Goal: Task Accomplishment & Management: Complete application form

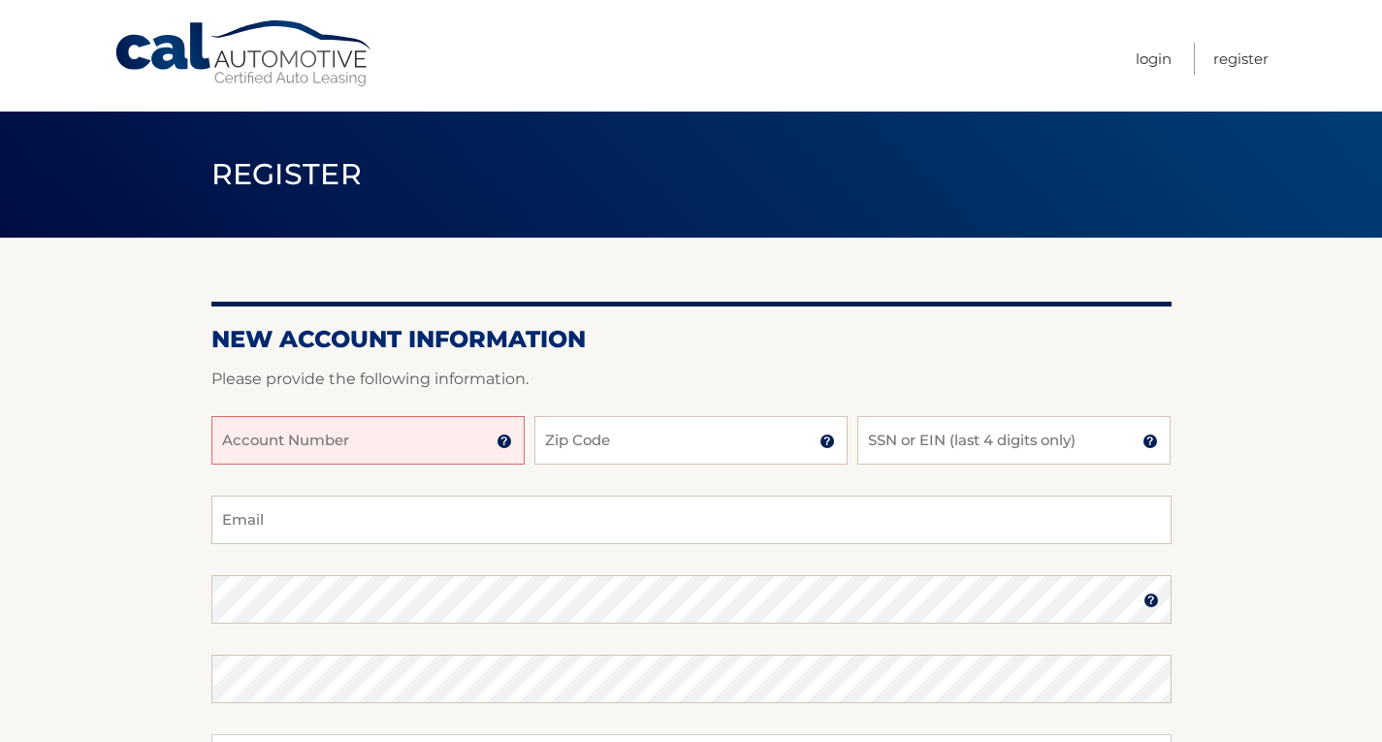
click at [353, 437] on input "Account Number" at bounding box center [367, 440] width 313 height 48
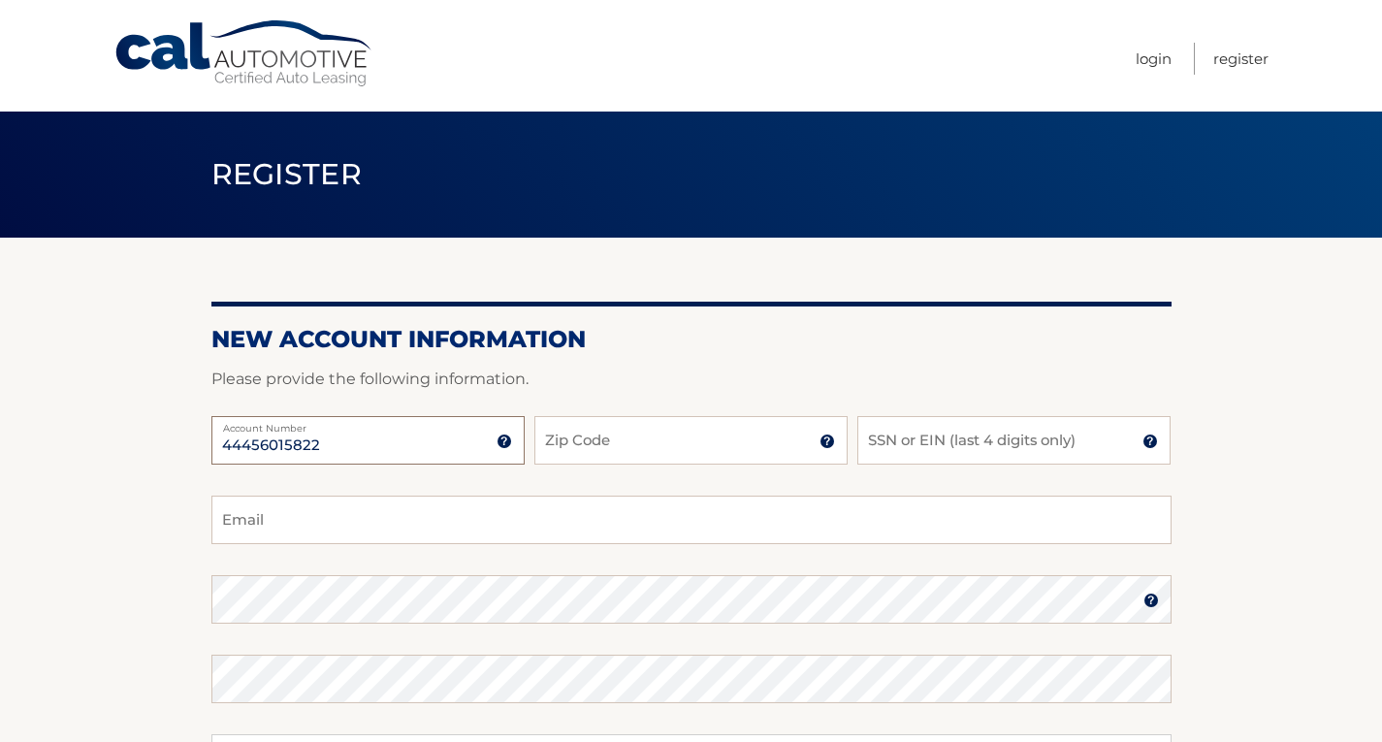
type input "44456015822"
click at [591, 450] on input "Zip Code" at bounding box center [690, 440] width 313 height 48
type input "19063"
click at [924, 436] on input "SSN or EIN (last 4 digits only)" at bounding box center [1013, 440] width 313 height 48
type input "0315"
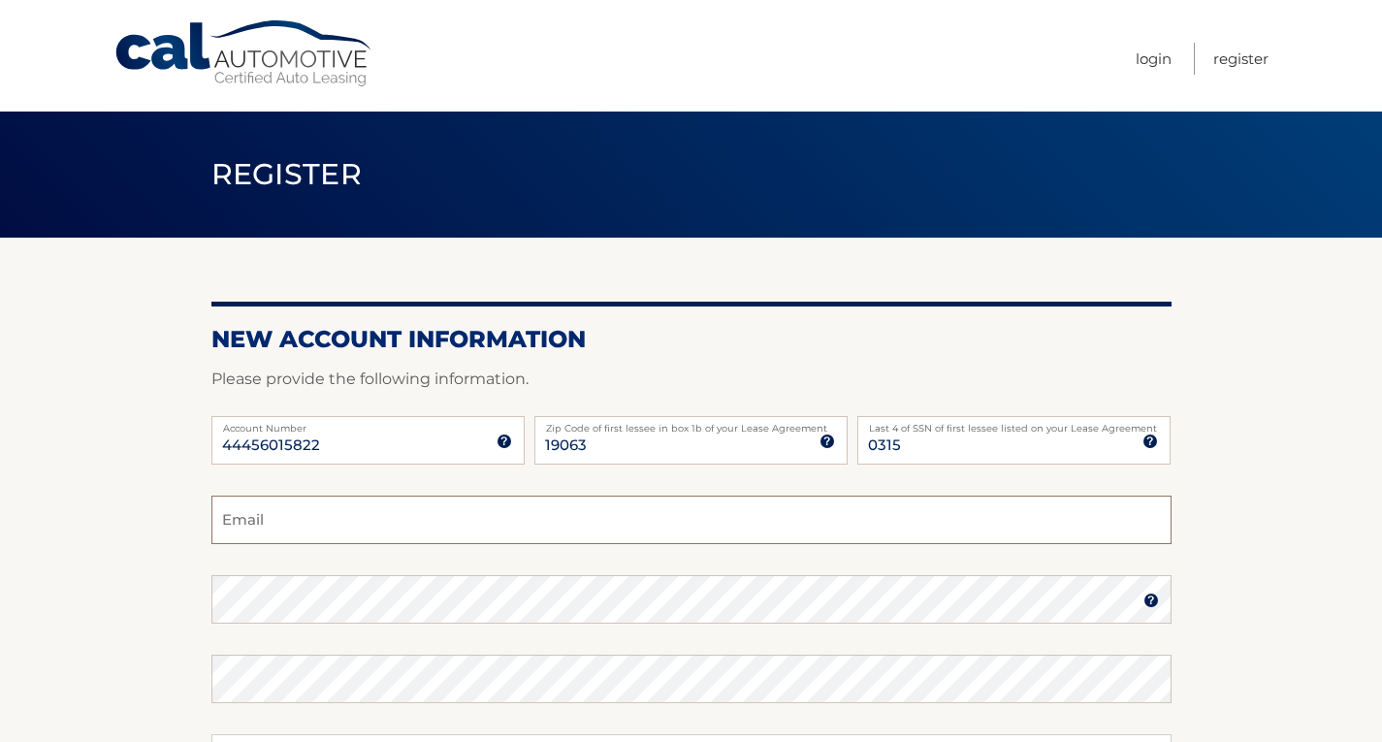
click at [723, 515] on input "Email" at bounding box center [691, 520] width 960 height 48
type input "quincyshuda@gmail.com"
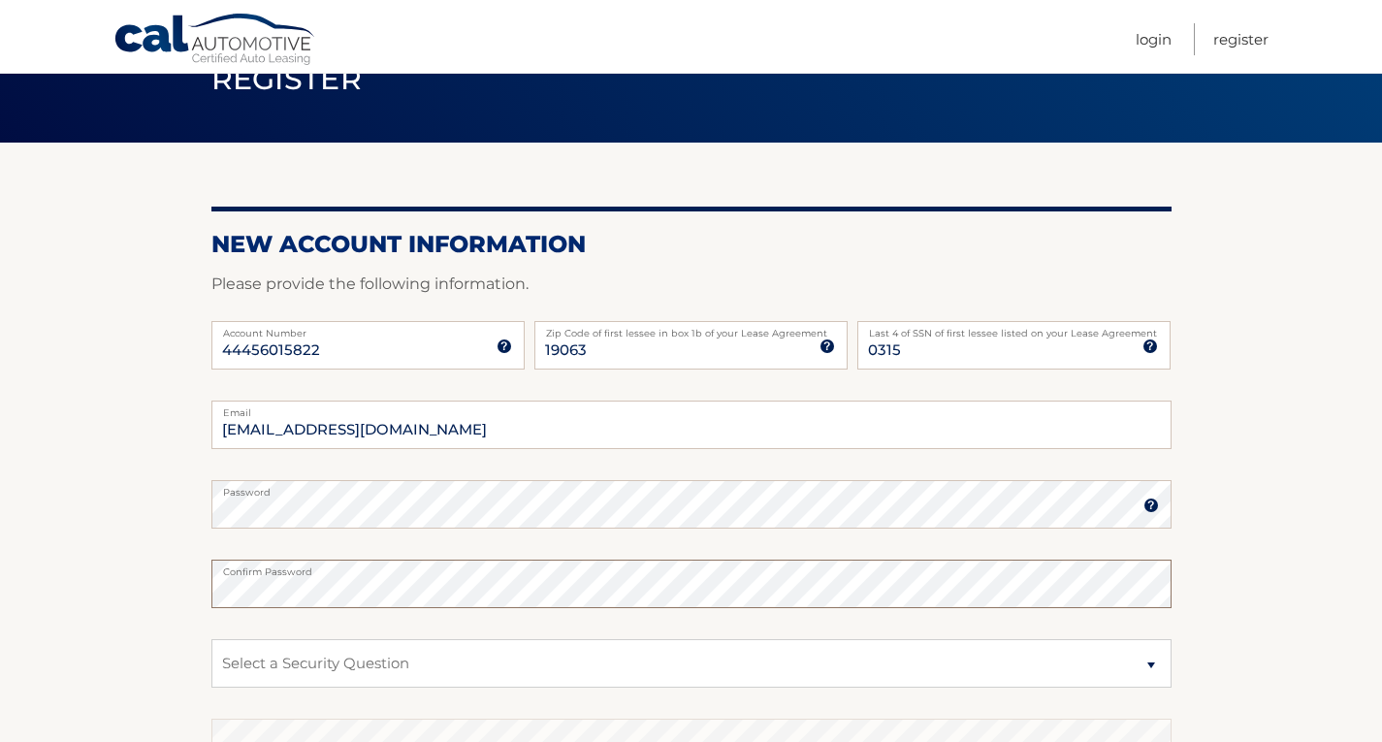
scroll to position [96, 0]
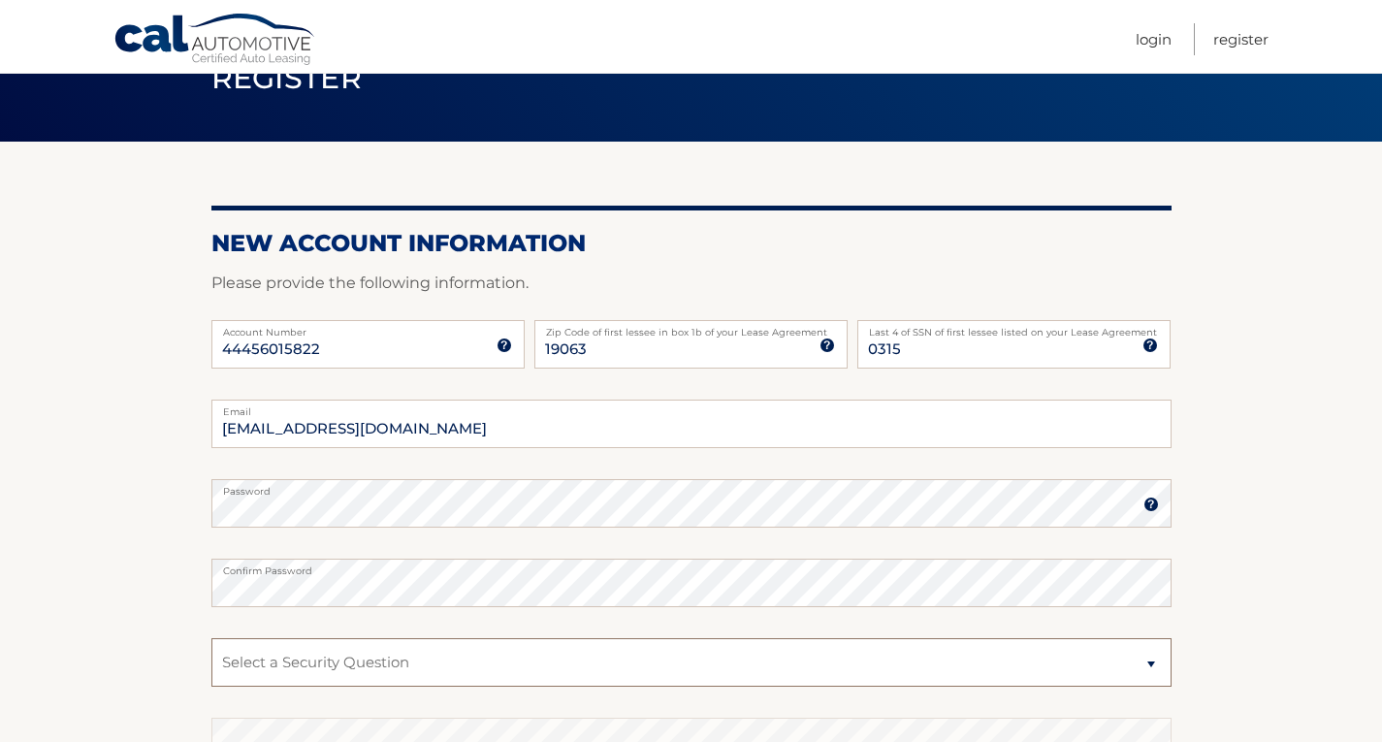
click at [352, 668] on select "Select a Security Question What was the name of your elementary school? What is…" at bounding box center [691, 662] width 960 height 48
select select "2"
click at [211, 638] on select "Select a Security Question What was the name of your elementary school? What is…" at bounding box center [691, 662] width 960 height 48
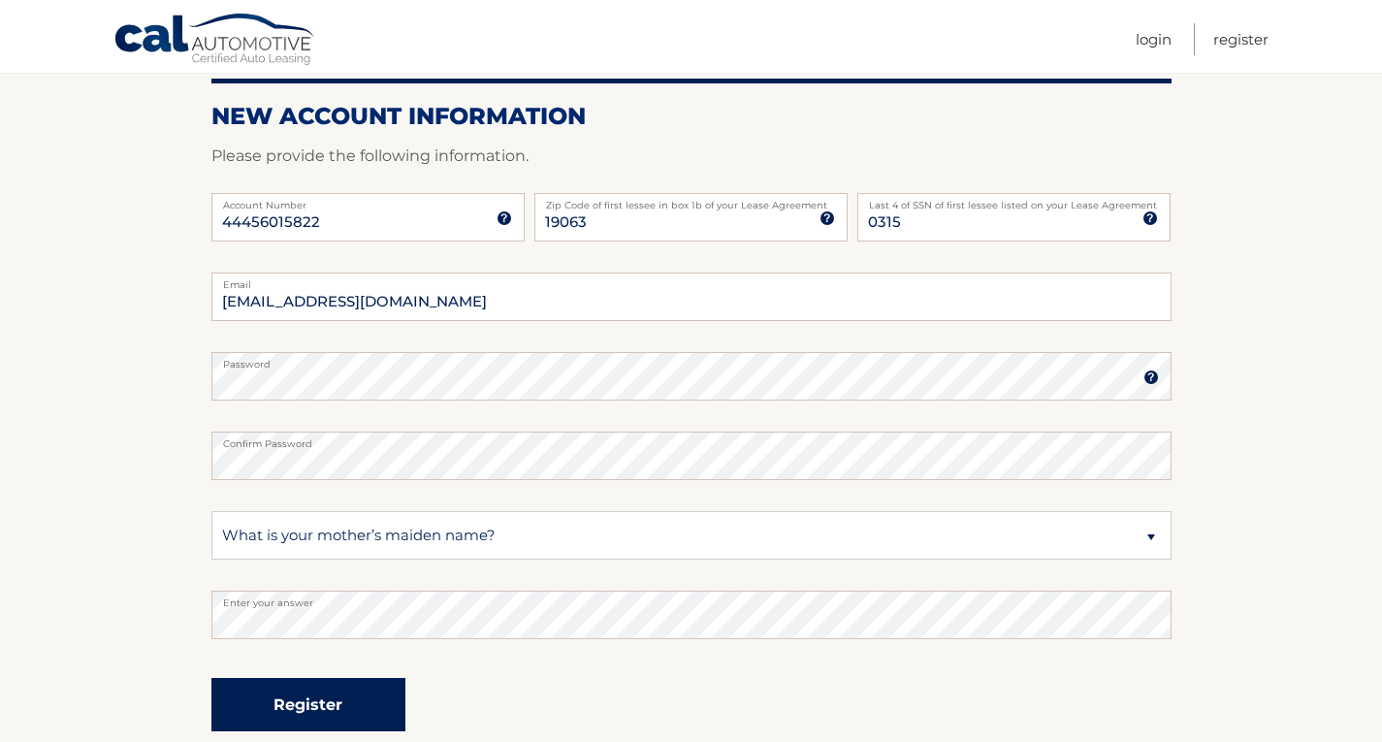
click at [303, 709] on button "Register" at bounding box center [308, 704] width 194 height 53
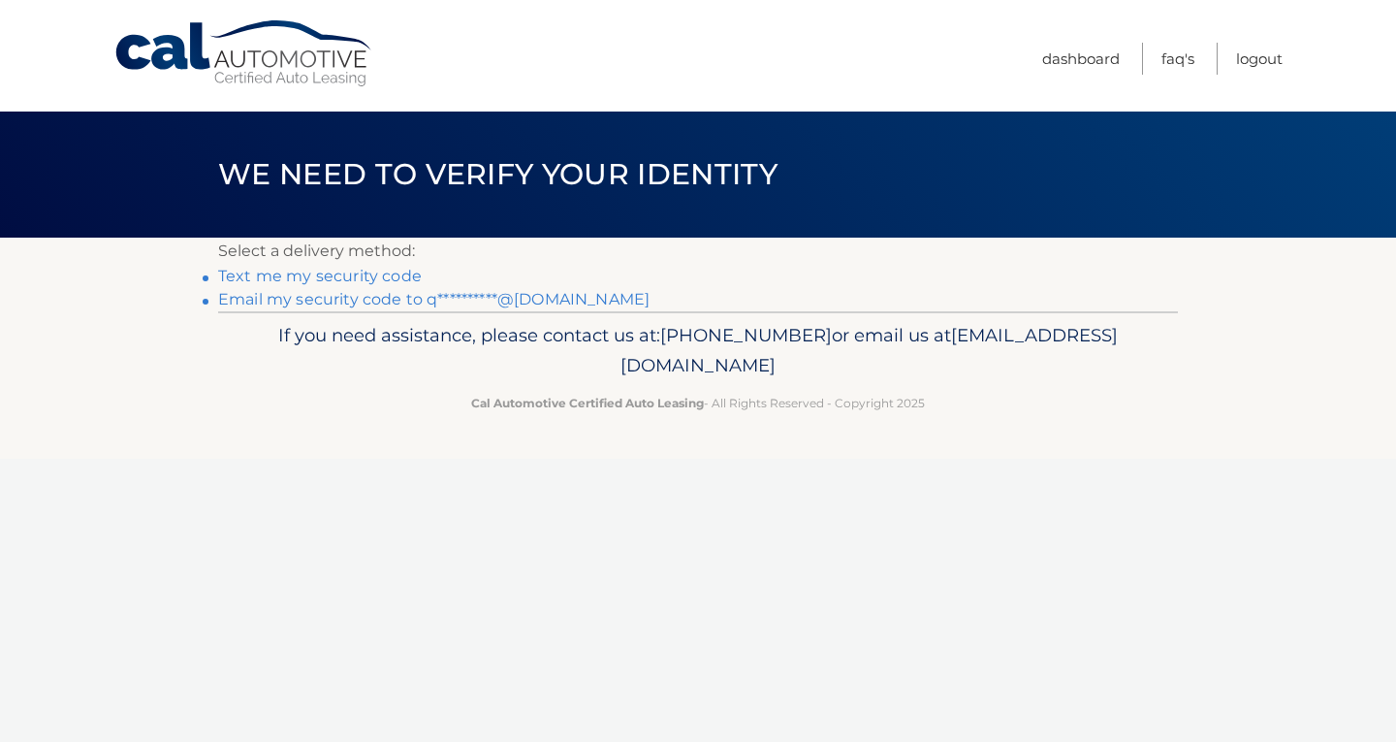
click at [358, 272] on link "Text me my security code" at bounding box center [320, 276] width 204 height 18
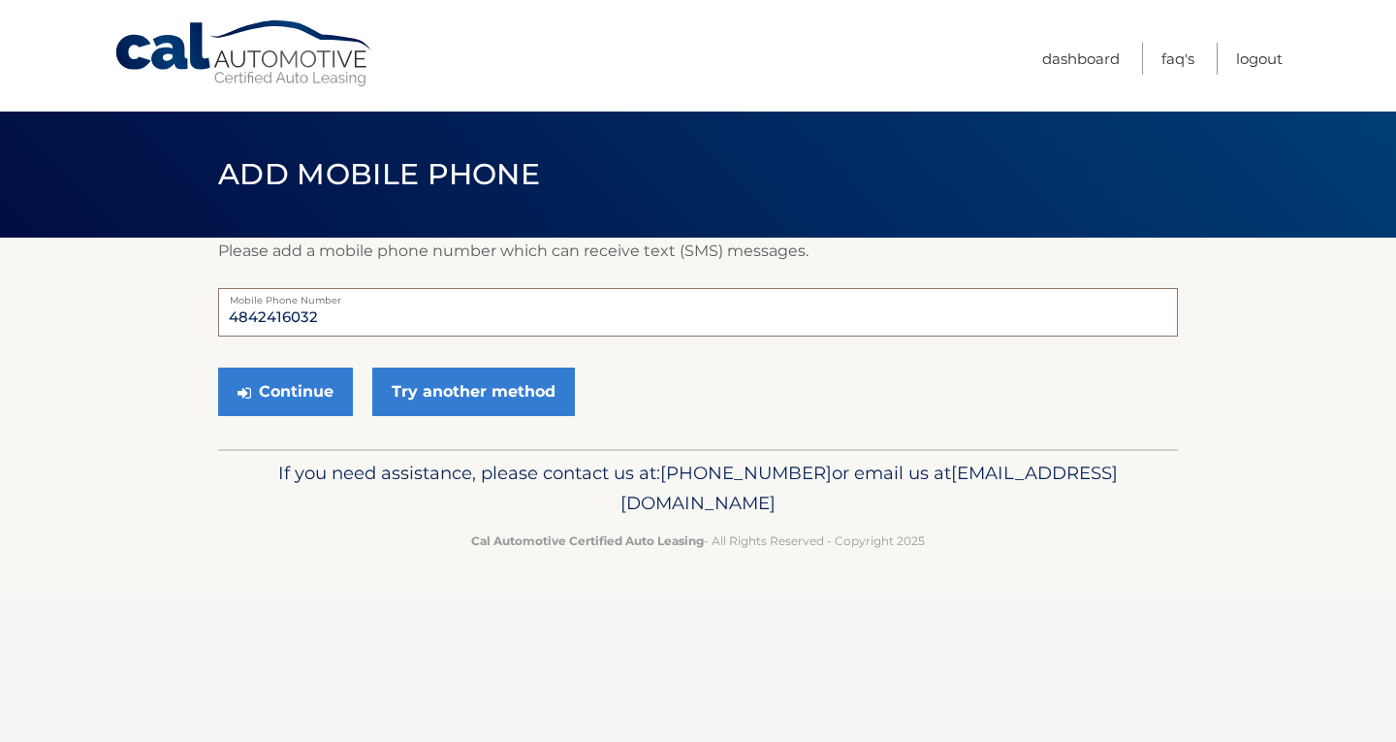
drag, startPoint x: 336, startPoint y: 314, endPoint x: 212, endPoint y: 306, distance: 124.4
click at [212, 306] on section "Please add a mobile phone number which can receive text (SMS) messages. 4842416…" at bounding box center [698, 343] width 1396 height 211
type input "6108062323"
click at [268, 397] on button "Continue" at bounding box center [285, 392] width 135 height 48
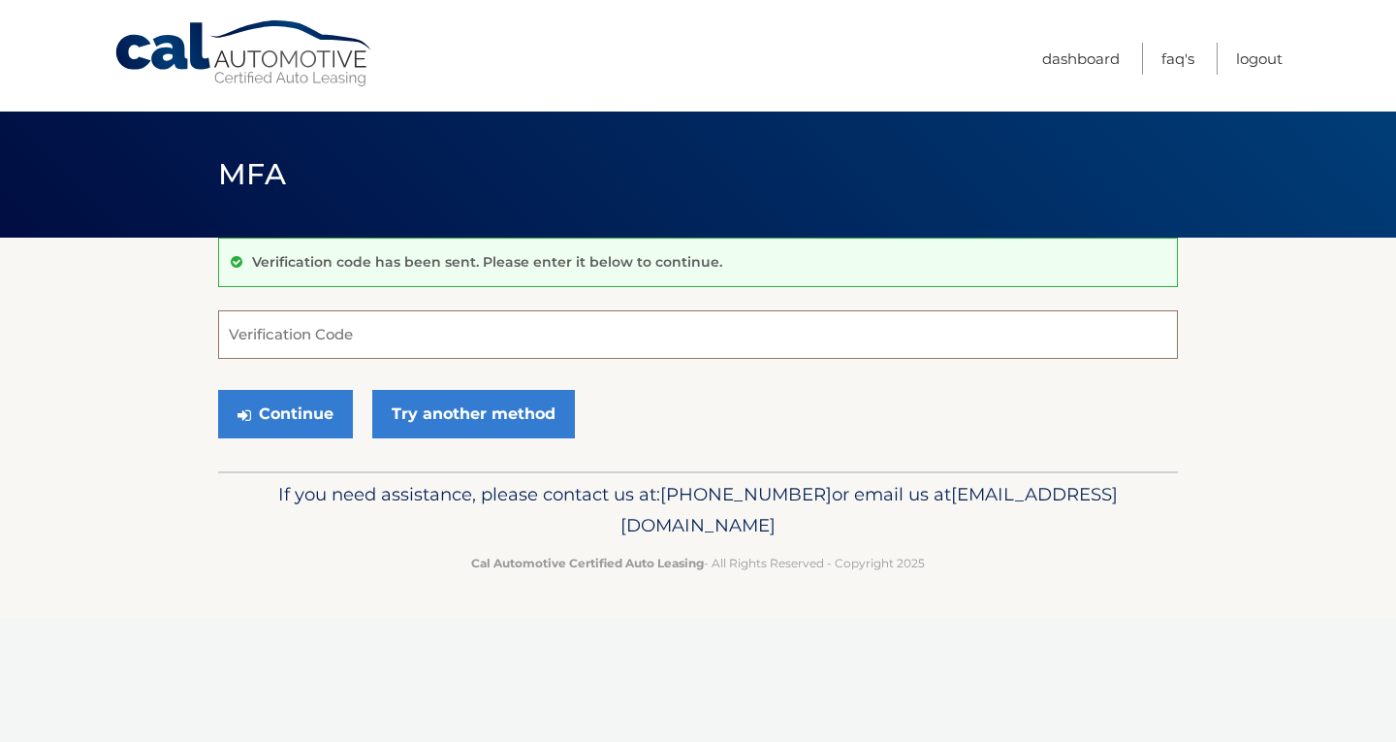
click at [303, 351] on input "Verification Code" at bounding box center [698, 334] width 960 height 48
type input "735596"
click at [267, 412] on button "Continue" at bounding box center [285, 414] width 135 height 48
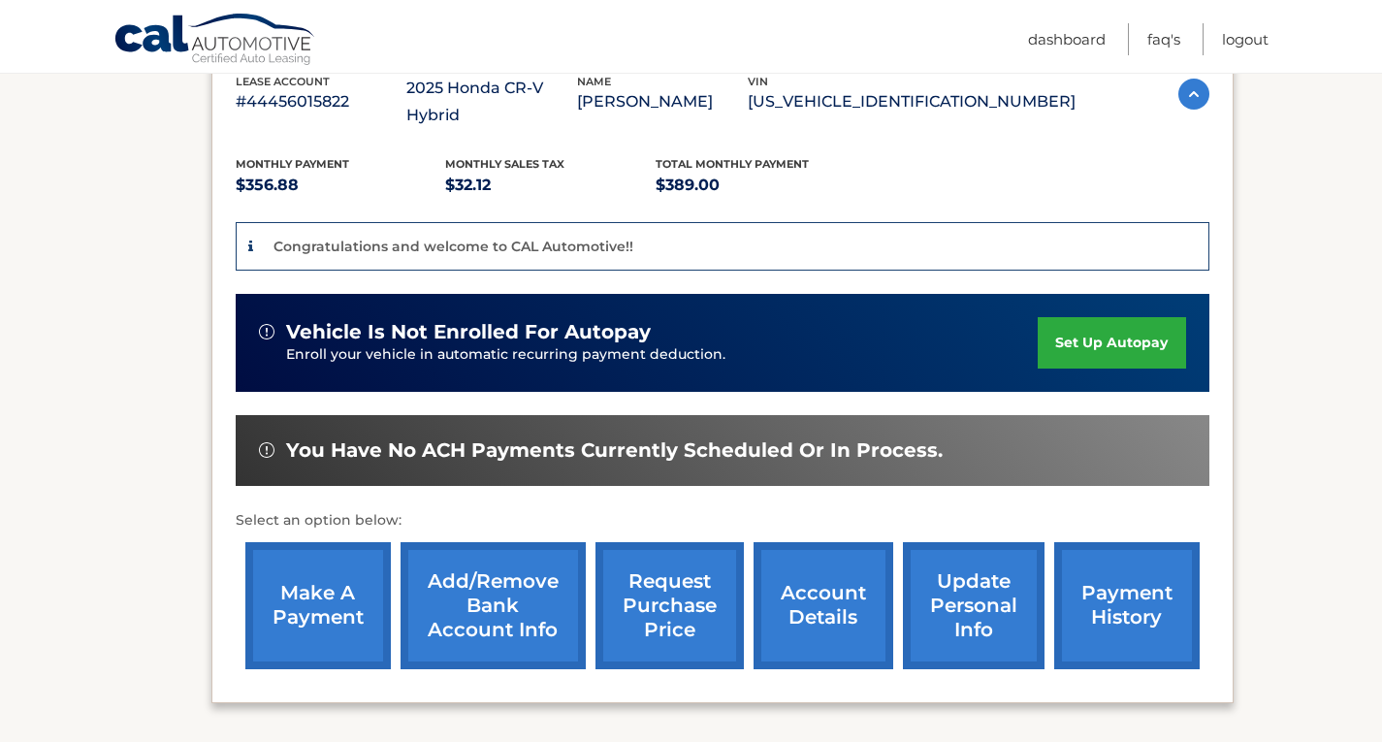
scroll to position [368, 0]
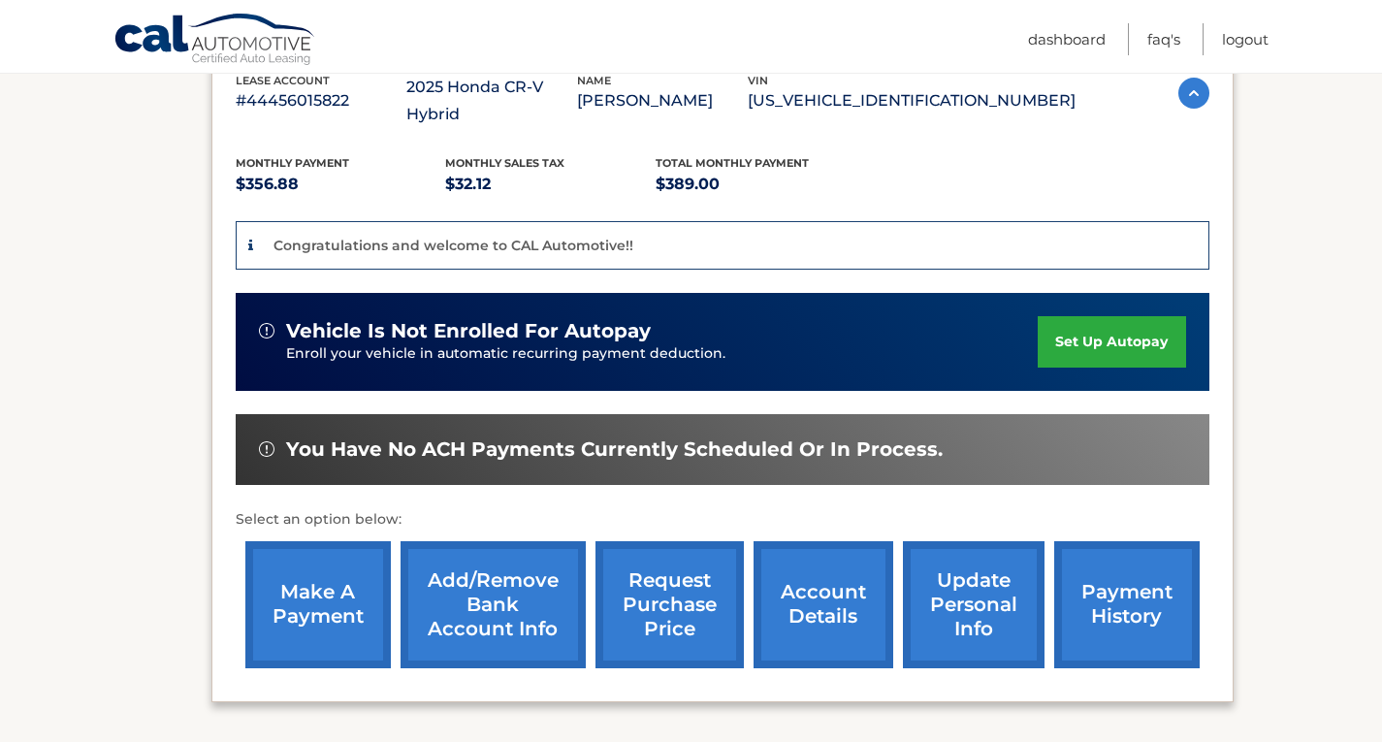
click at [1088, 316] on link "set up autopay" at bounding box center [1111, 341] width 147 height 51
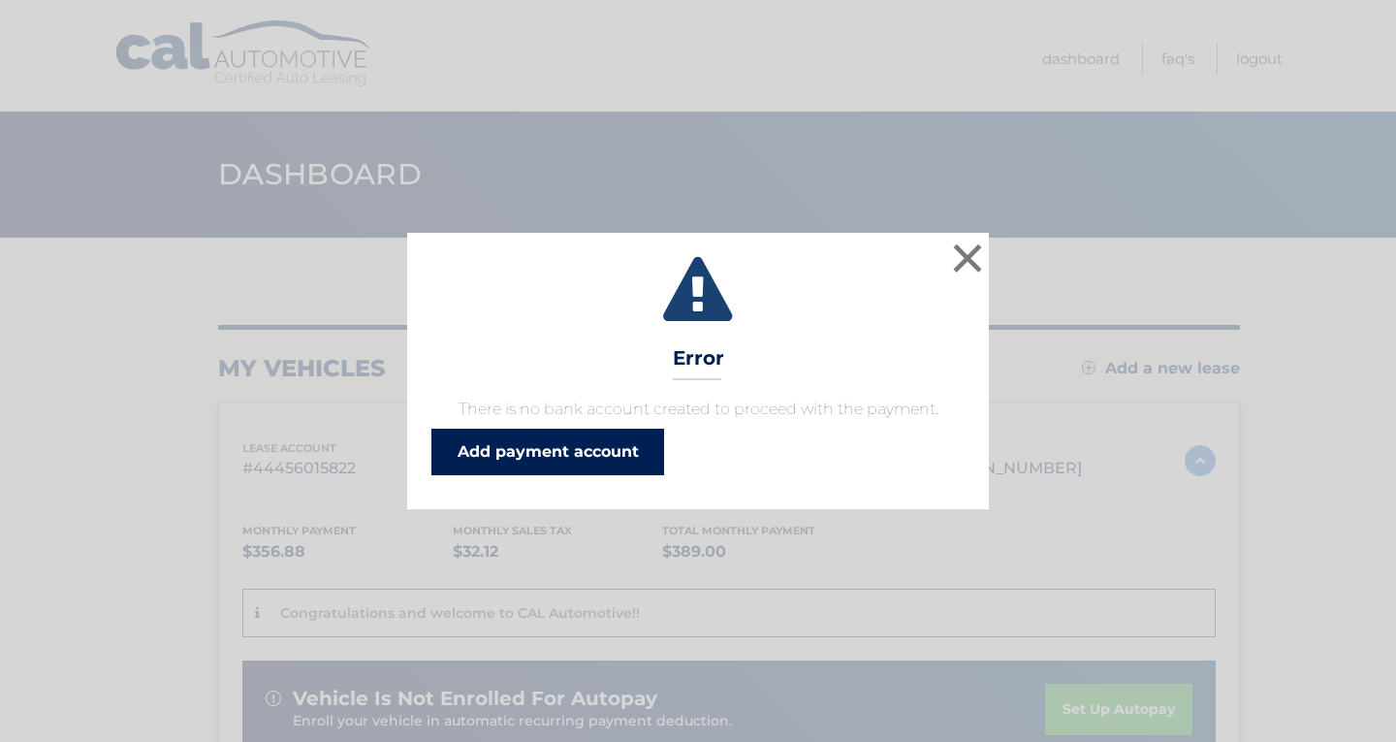
click at [581, 450] on link "Add payment account" at bounding box center [548, 452] width 233 height 47
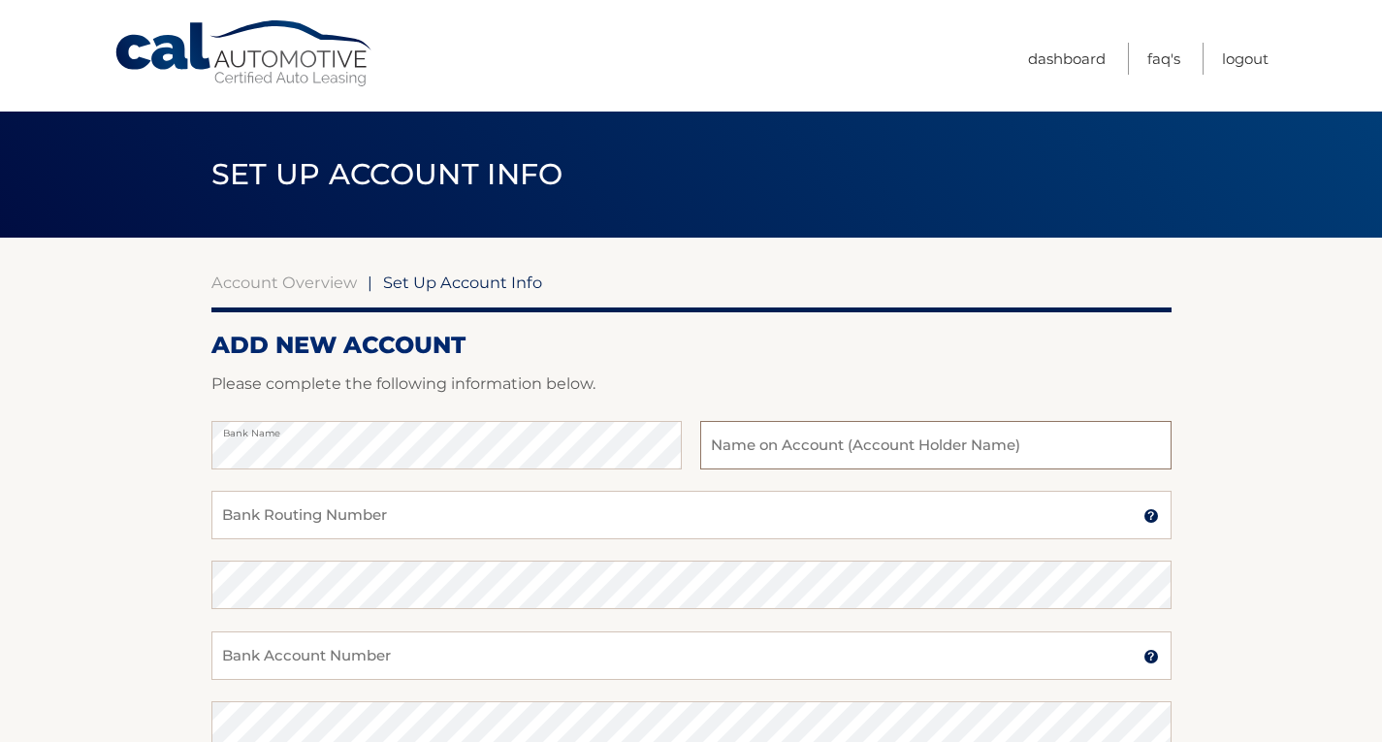
click at [767, 449] on input "text" at bounding box center [935, 445] width 470 height 48
type input "[PERSON_NAME]"
click at [269, 523] on input "Bank Routing Number" at bounding box center [691, 515] width 960 height 48
paste input "124003116"
type input "124003116"
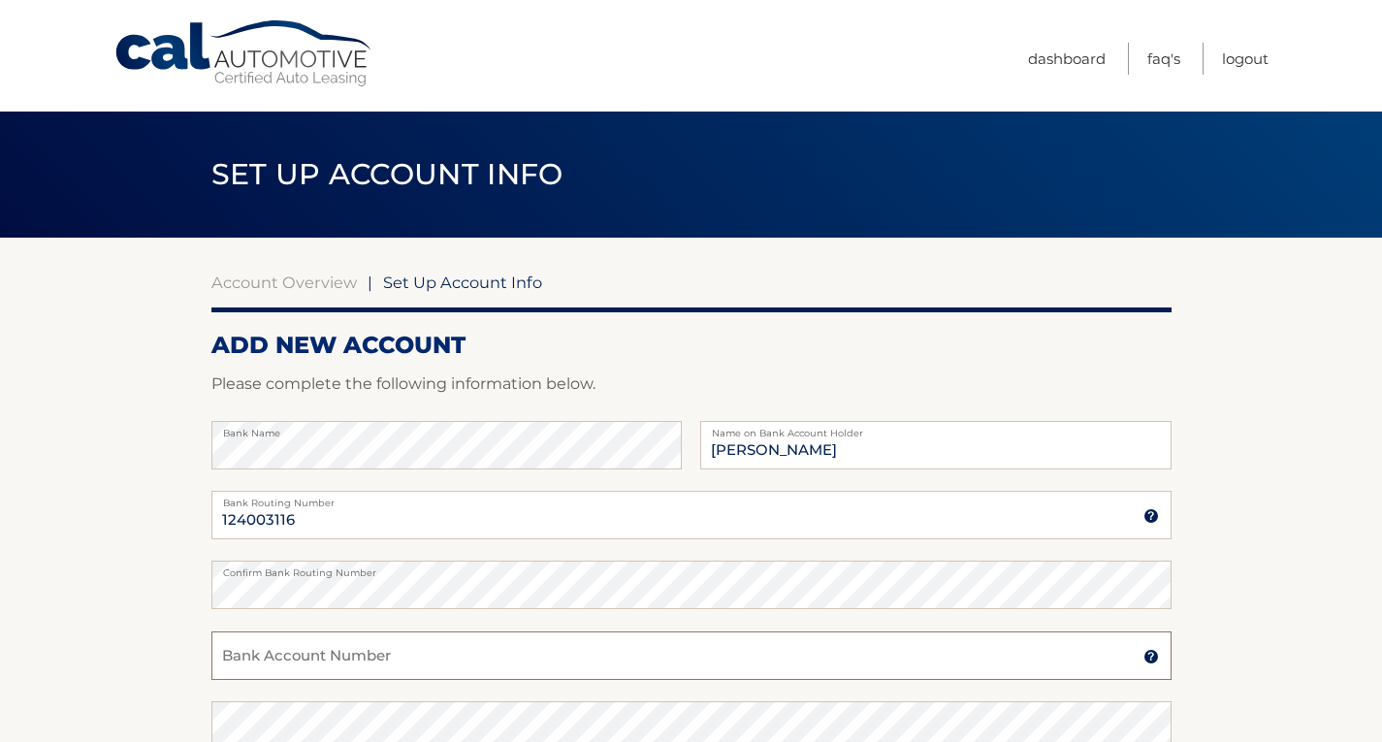
click at [360, 645] on input "Bank Account Number" at bounding box center [691, 655] width 960 height 48
paste input "1074460229"
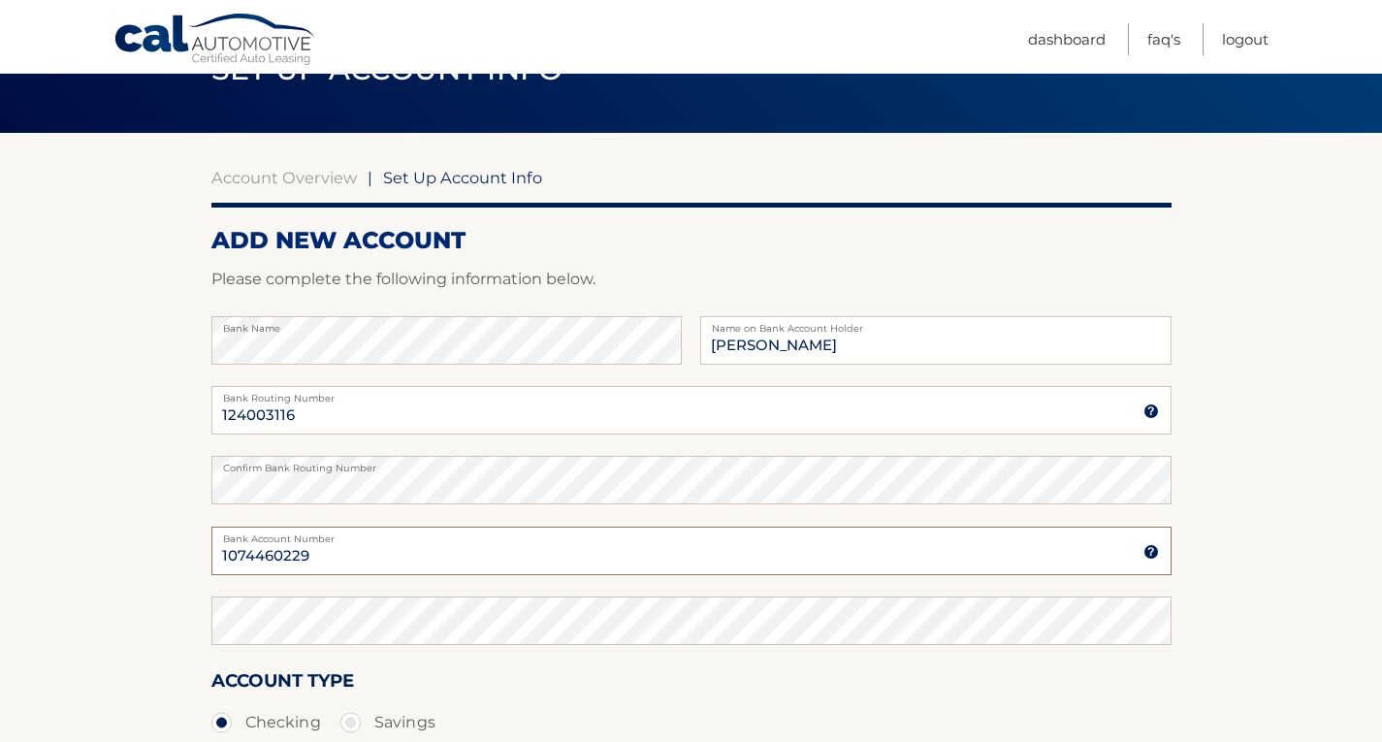
scroll to position [106, 0]
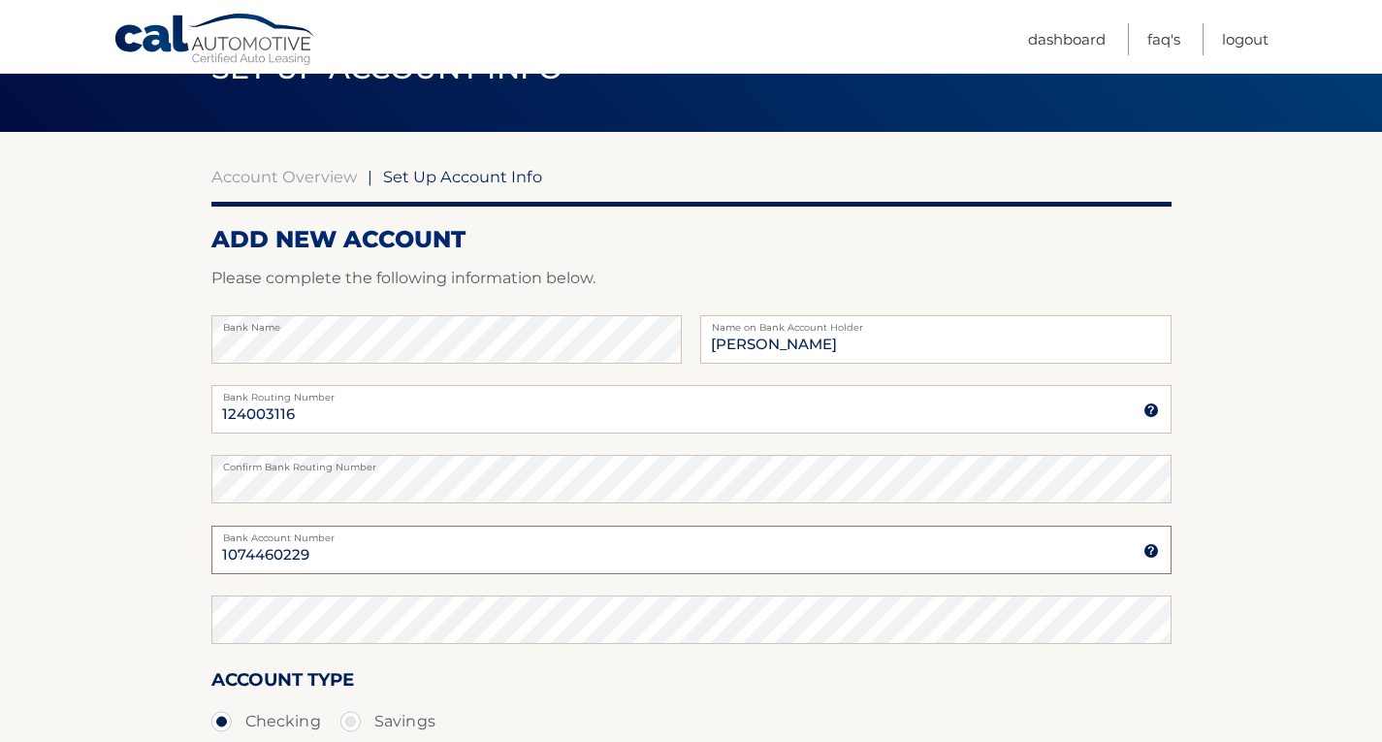
type input "1074460229"
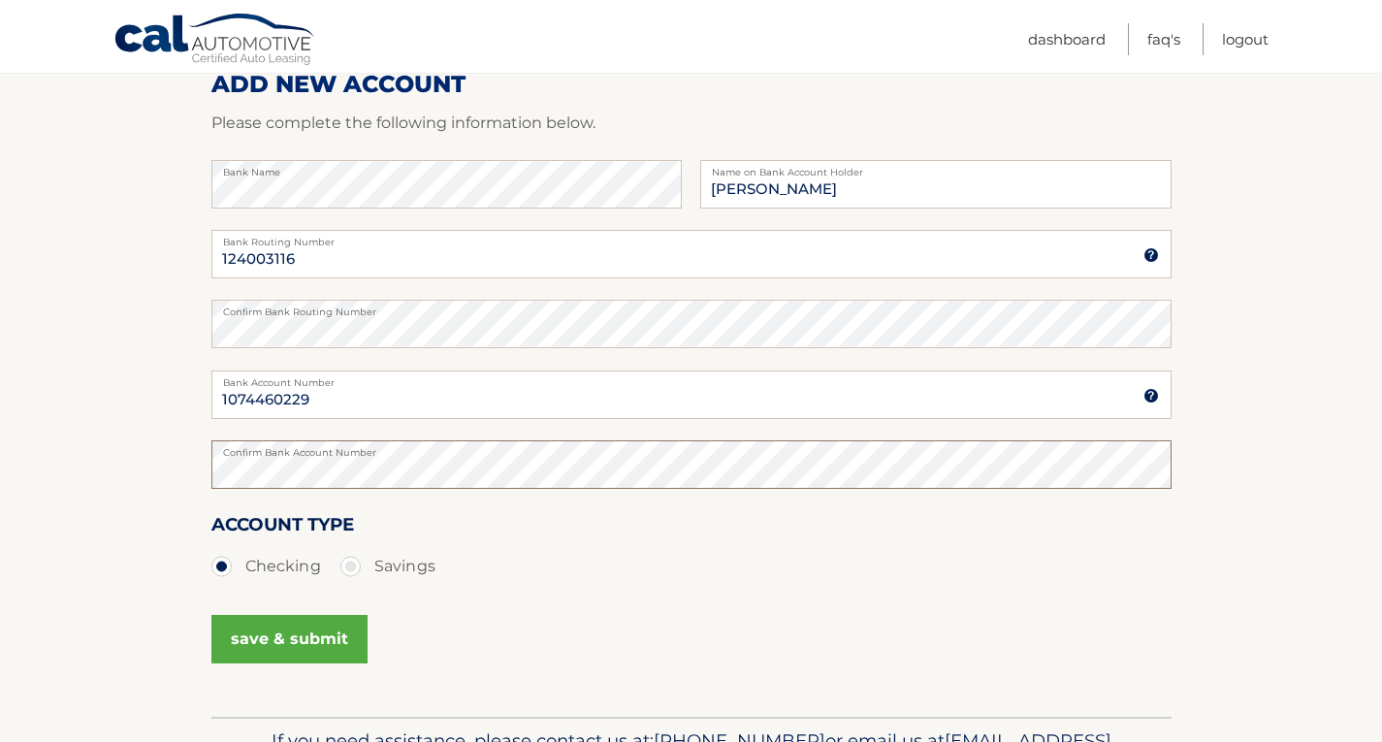
scroll to position [262, 0]
click at [311, 636] on button "save & submit" at bounding box center [289, 638] width 156 height 48
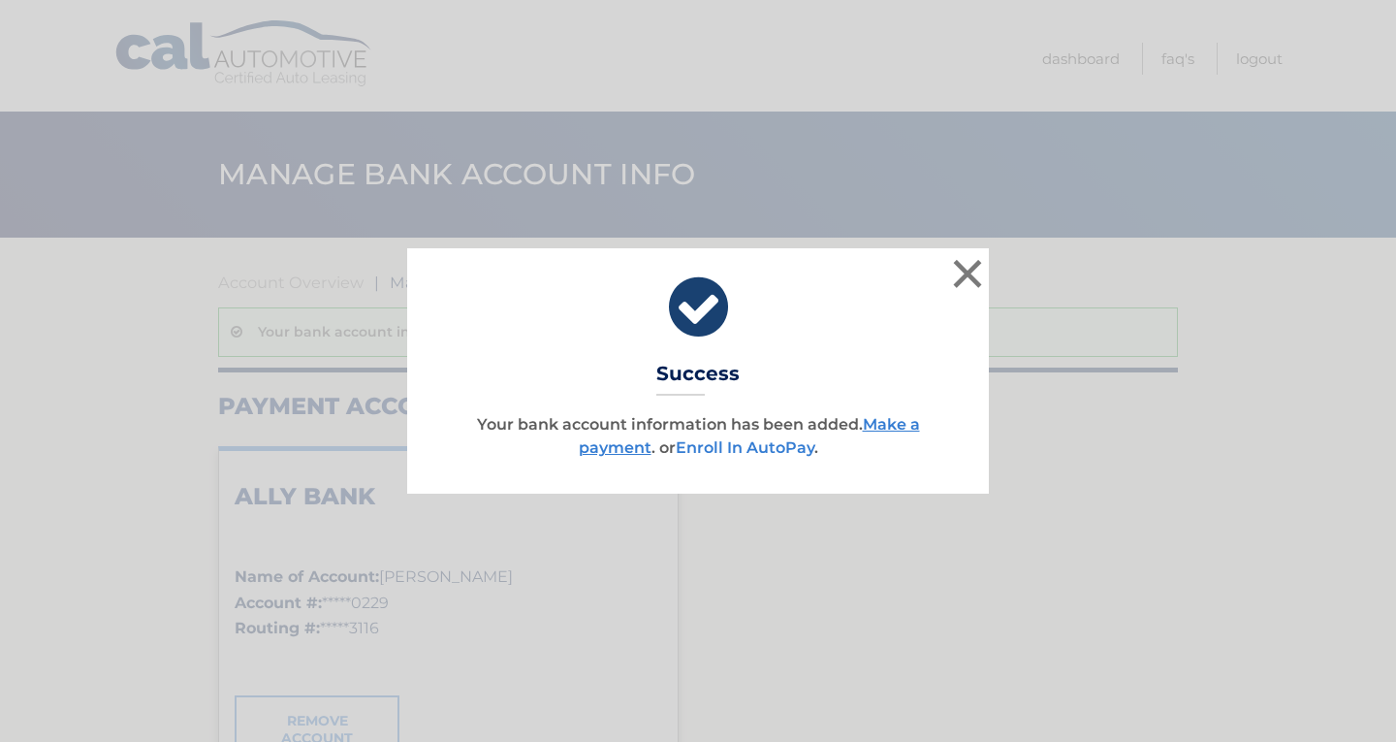
click at [720, 446] on link "Enroll In AutoPay" at bounding box center [745, 447] width 139 height 18
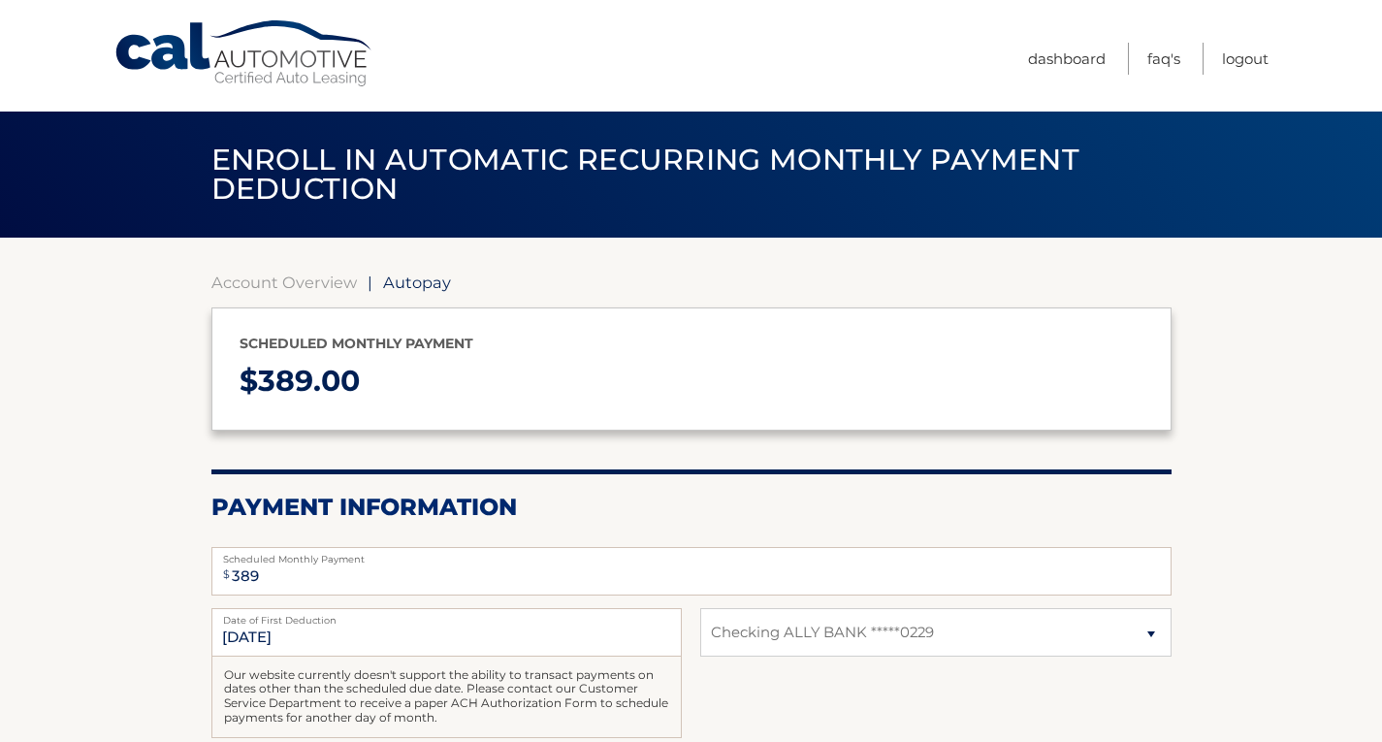
select select "OWU0YzhhZGMtMTE0OS00MTMyLTkxNDktYjM1ZWIyMGZmZjkz"
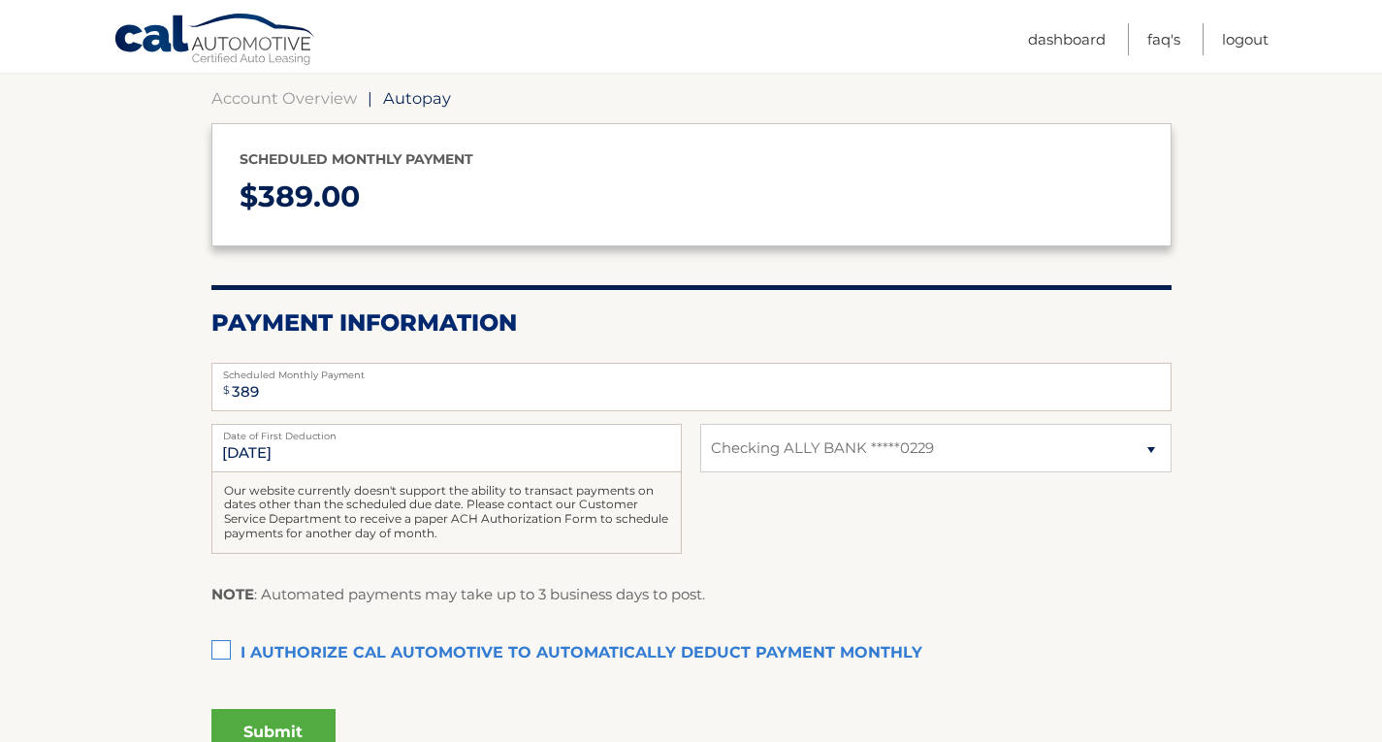
scroll to position [187, 0]
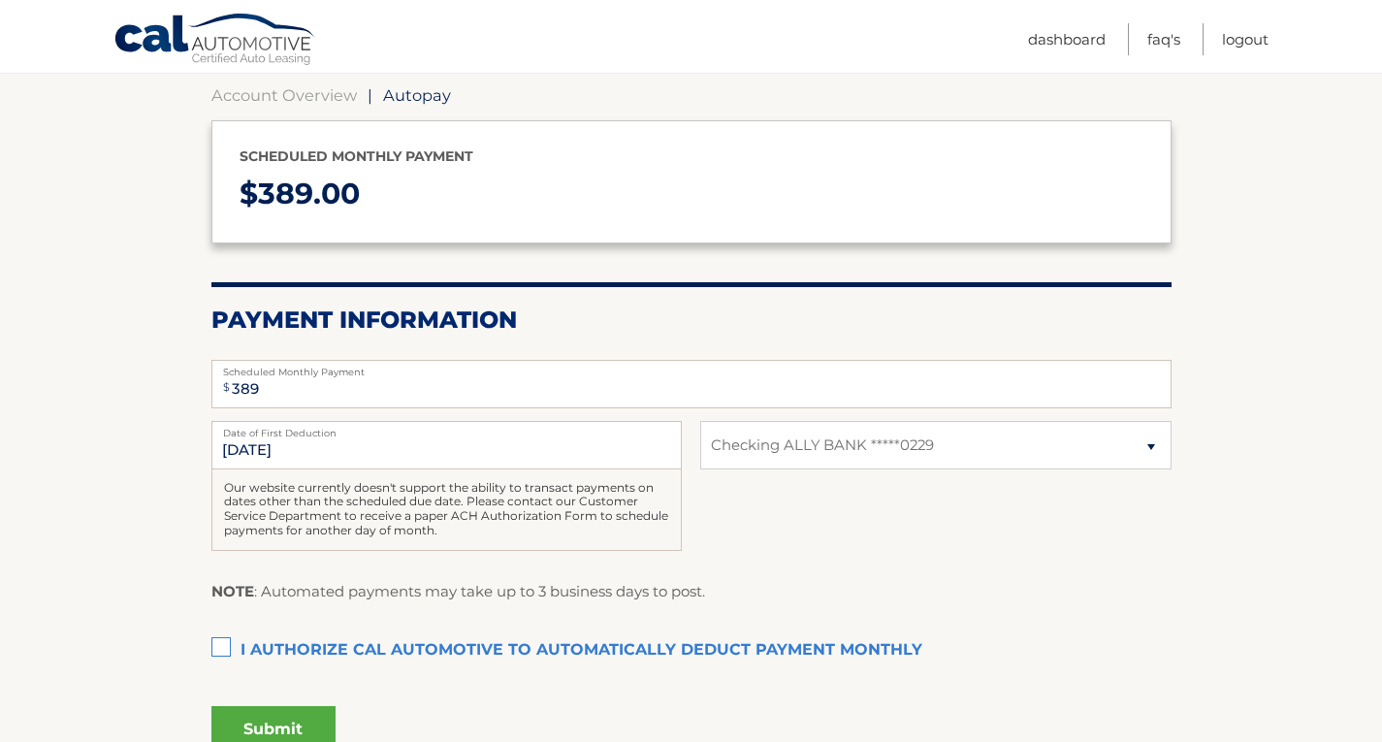
drag, startPoint x: 246, startPoint y: 504, endPoint x: 345, endPoint y: 528, distance: 101.6
click at [345, 528] on div "Our website currently doesn't support the ability to transact payments on dates…" at bounding box center [446, 509] width 470 height 81
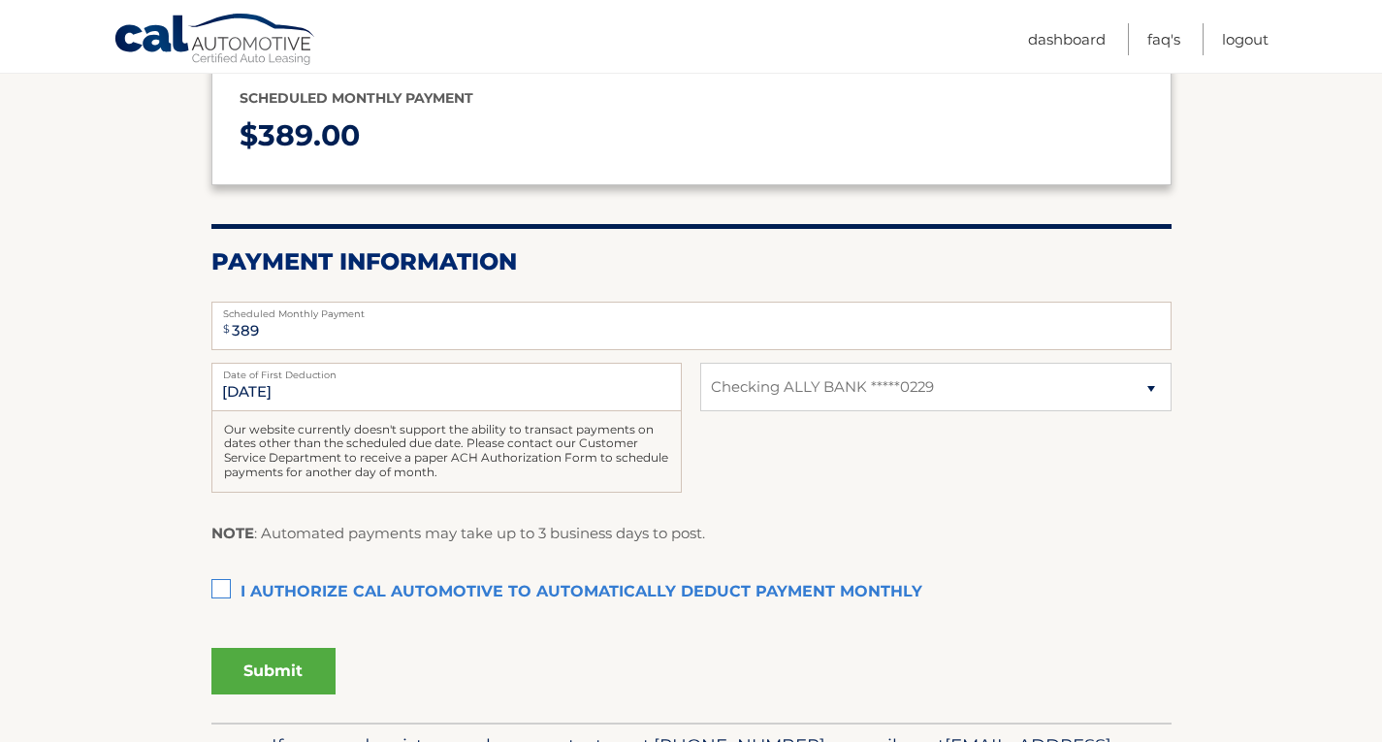
click at [219, 590] on label "I authorize cal automotive to automatically deduct payment monthly This checkbo…" at bounding box center [691, 592] width 960 height 39
click at [0, 0] on input "I authorize cal automotive to automatically deduct payment monthly This checkbo…" at bounding box center [0, 0] width 0 height 0
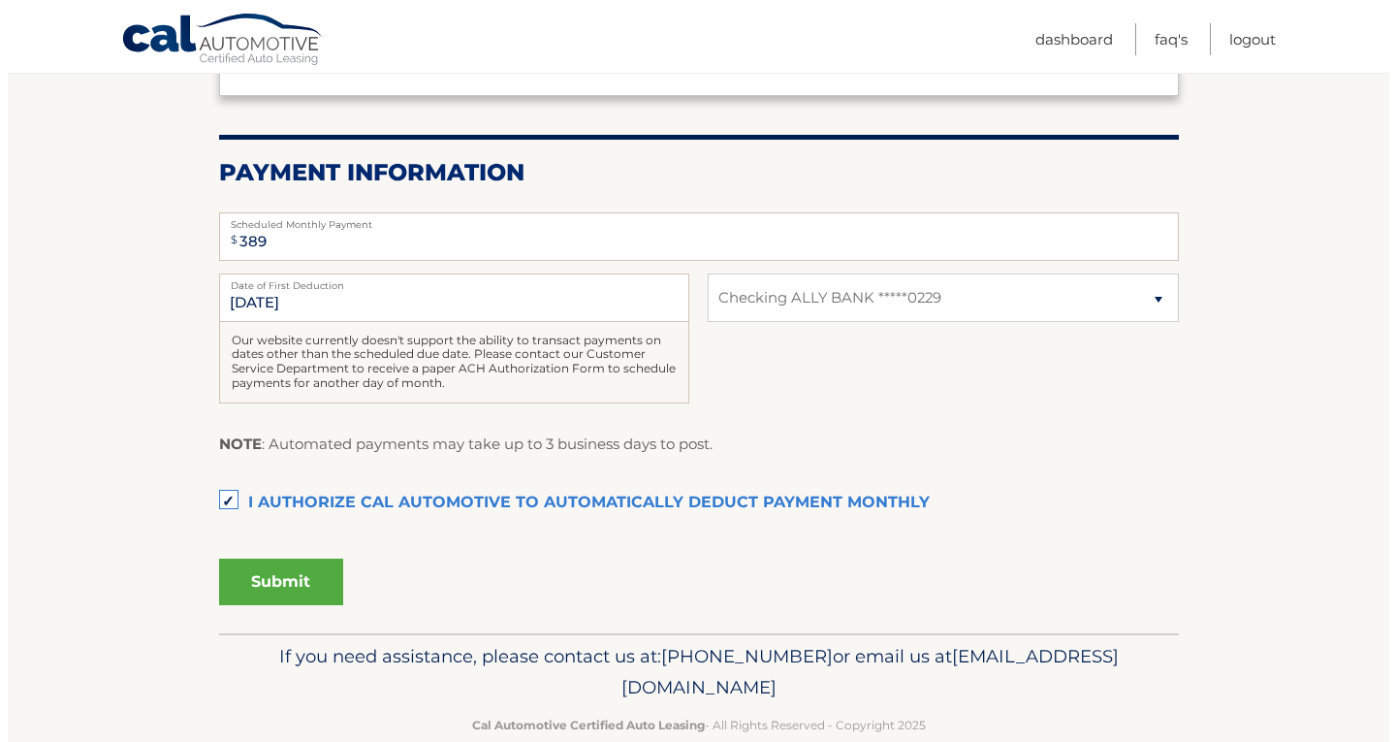
scroll to position [336, 0]
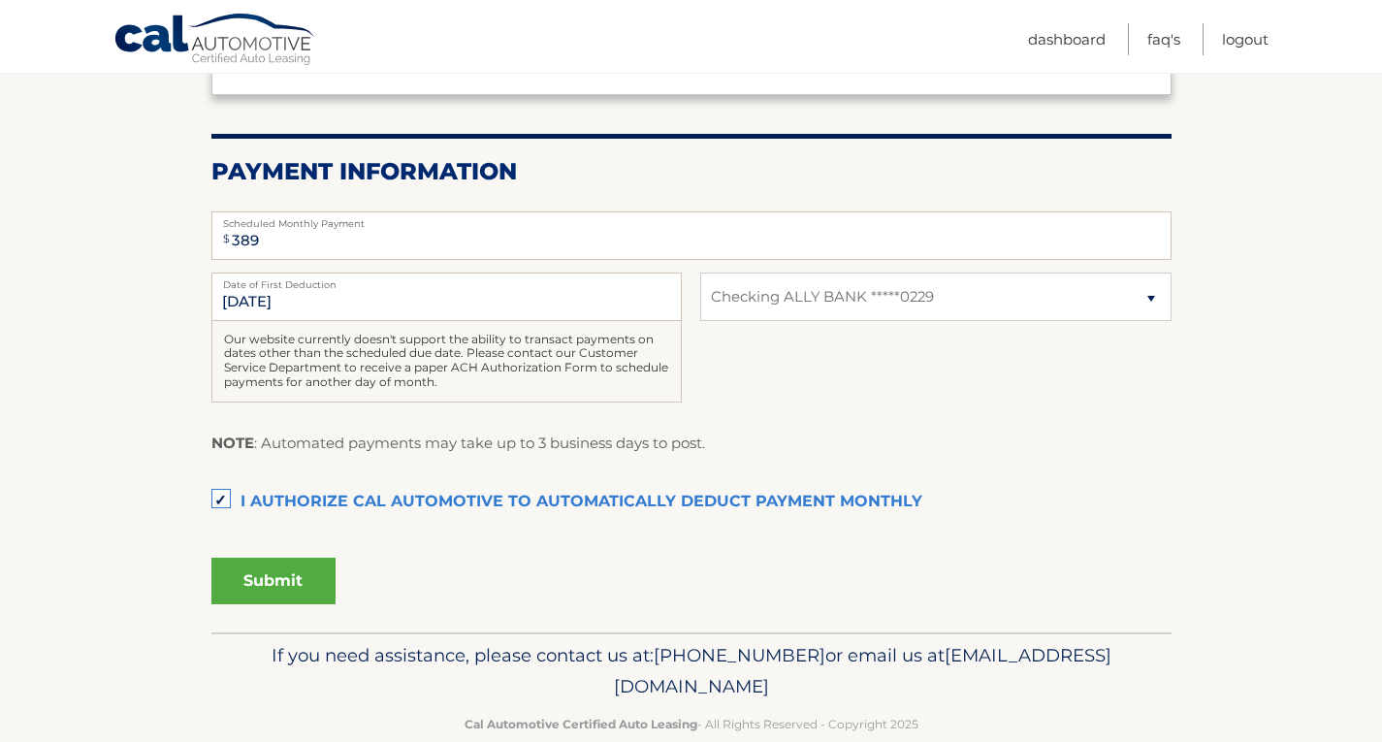
click at [263, 580] on button "Submit" at bounding box center [273, 581] width 124 height 47
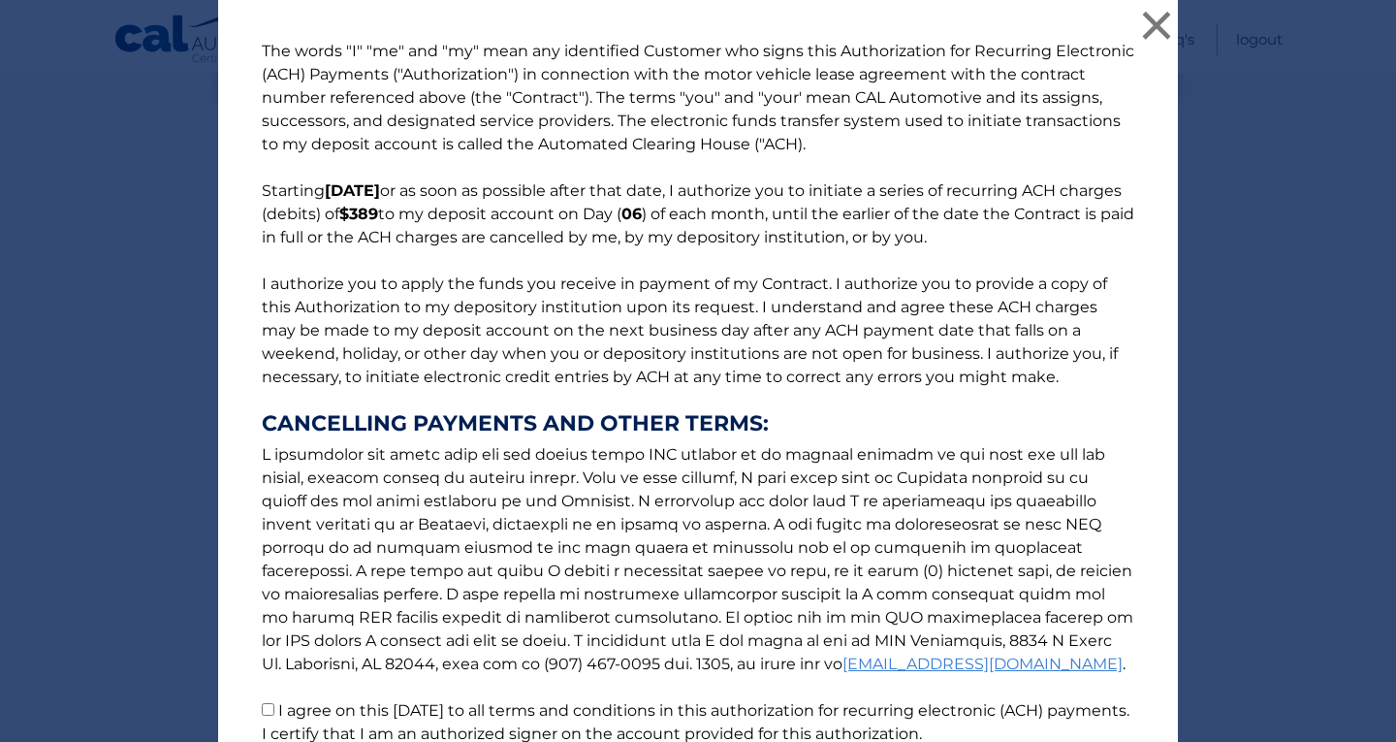
scroll to position [174, 0]
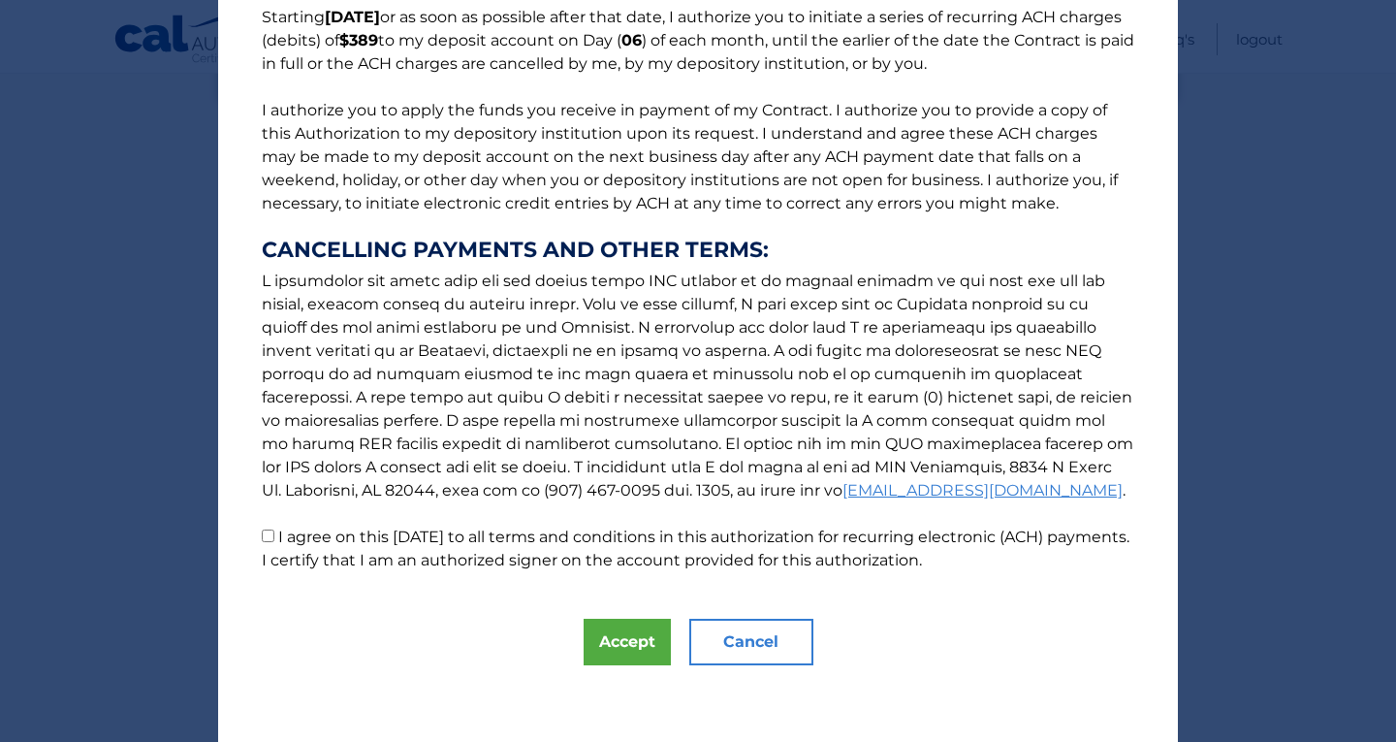
click at [269, 541] on p "The words "I" "me" and "my" mean any identified Customer who signs this Authori…" at bounding box center [698, 219] width 912 height 706
click at [262, 538] on input "I agree on this 10/02/2025 to all terms and conditions in this authorization fo…" at bounding box center [268, 535] width 13 height 13
checkbox input "true"
click at [624, 637] on button "Accept" at bounding box center [627, 642] width 87 height 47
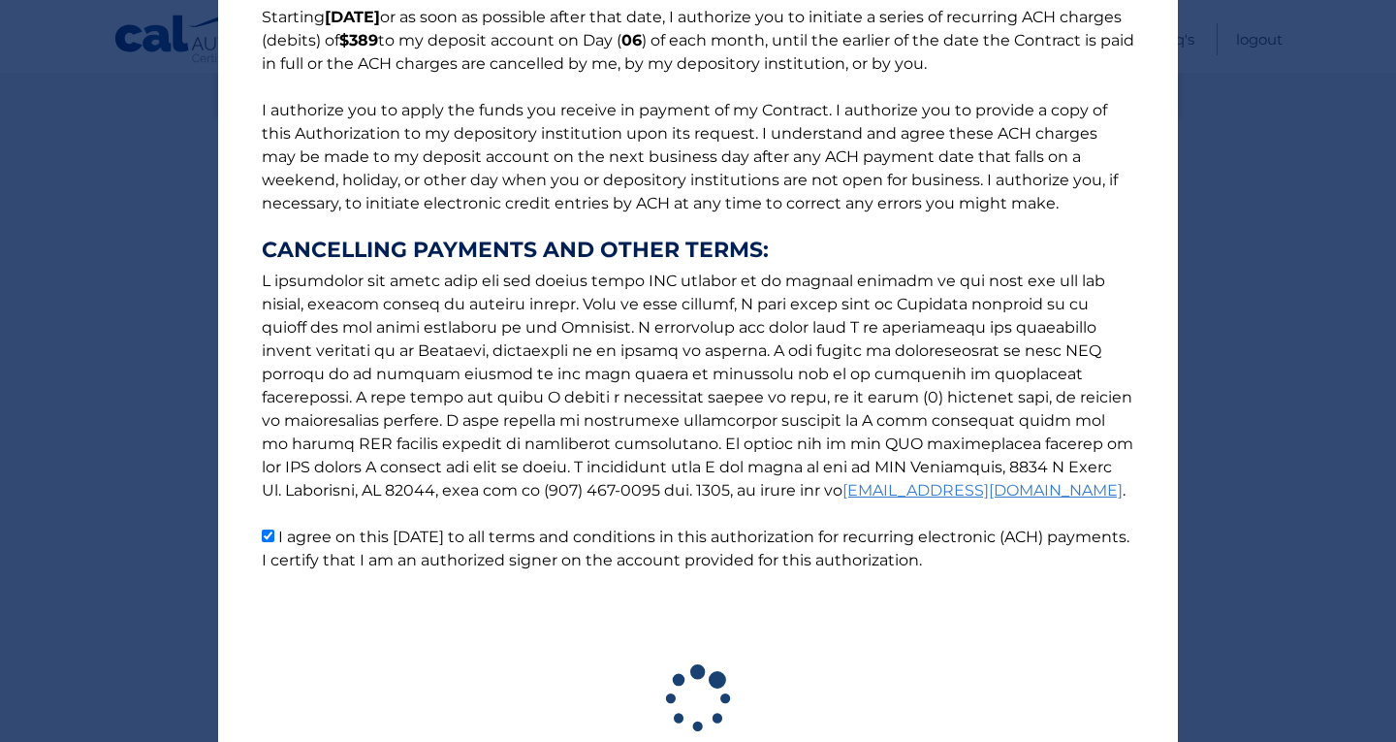
scroll to position [318, 0]
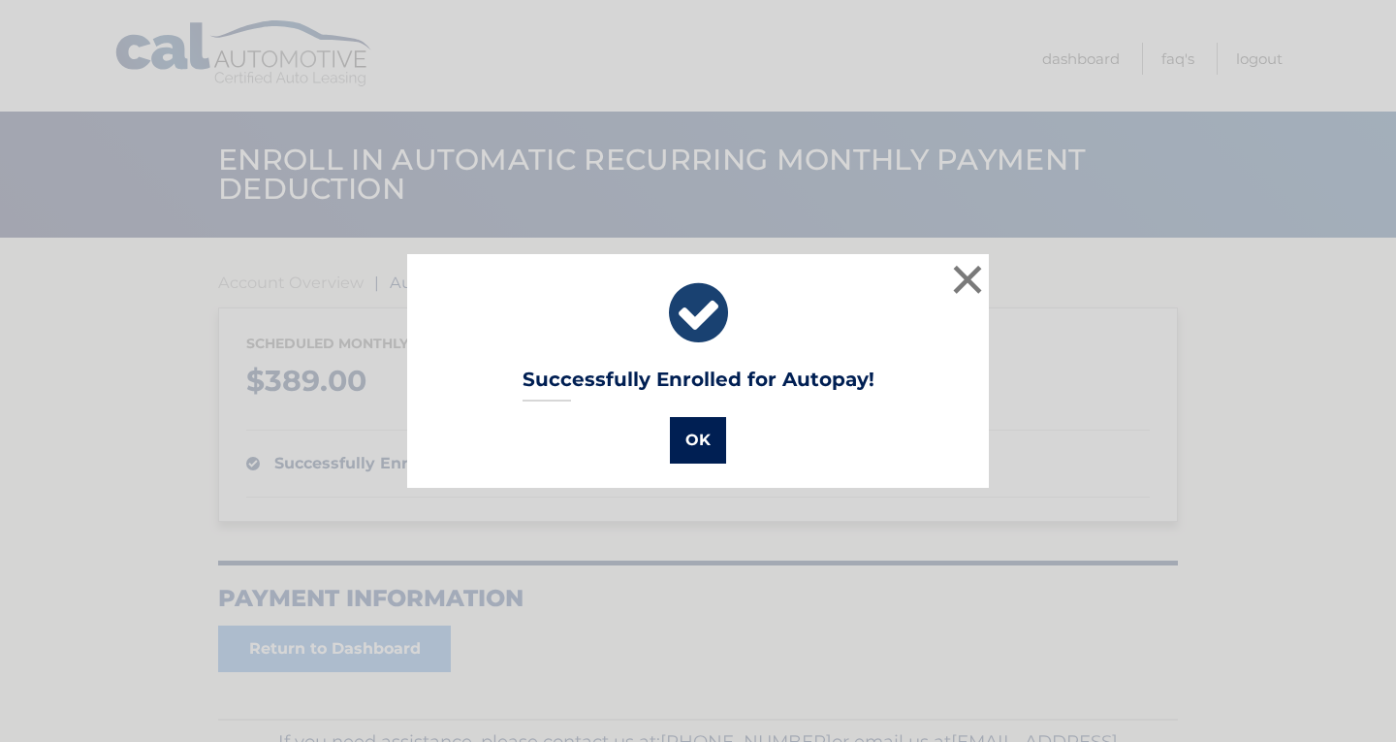
click at [701, 444] on button "OK" at bounding box center [698, 440] width 56 height 47
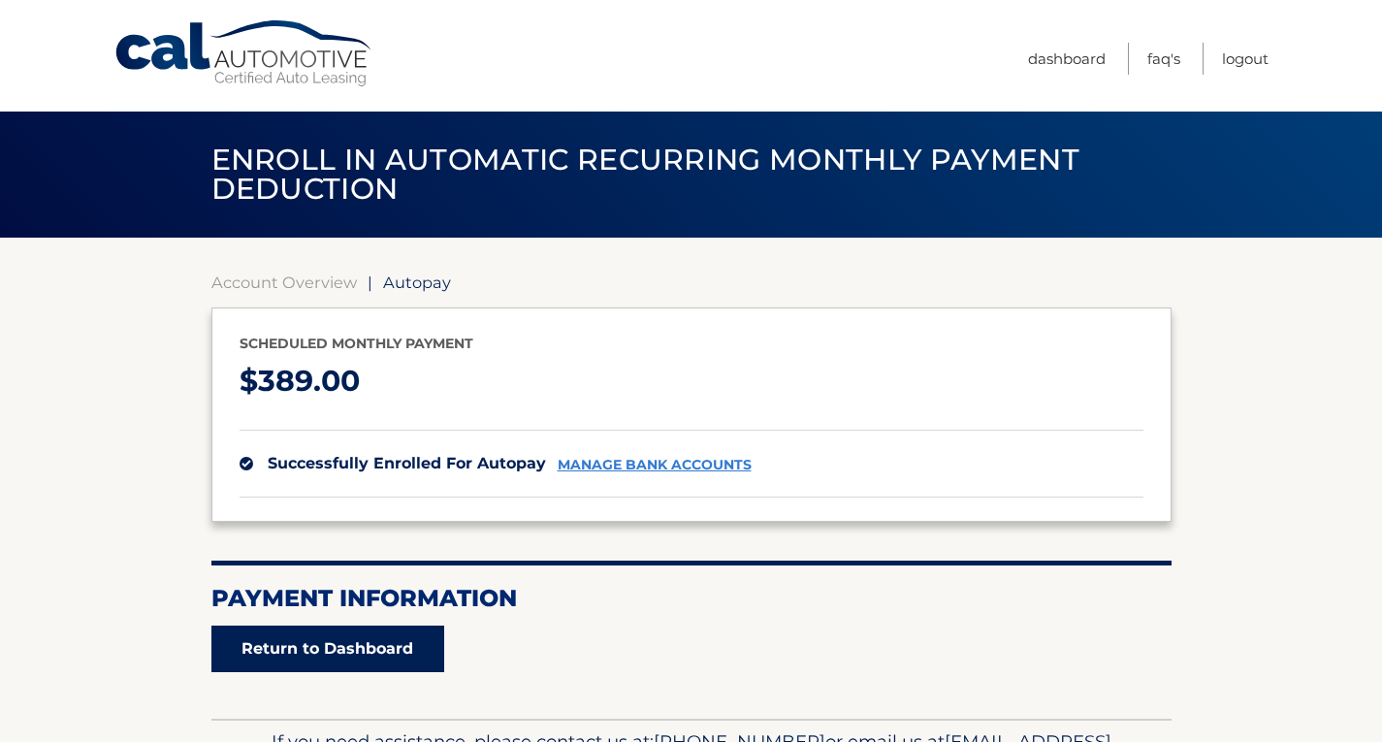
click at [358, 653] on link "Return to Dashboard" at bounding box center [327, 648] width 233 height 47
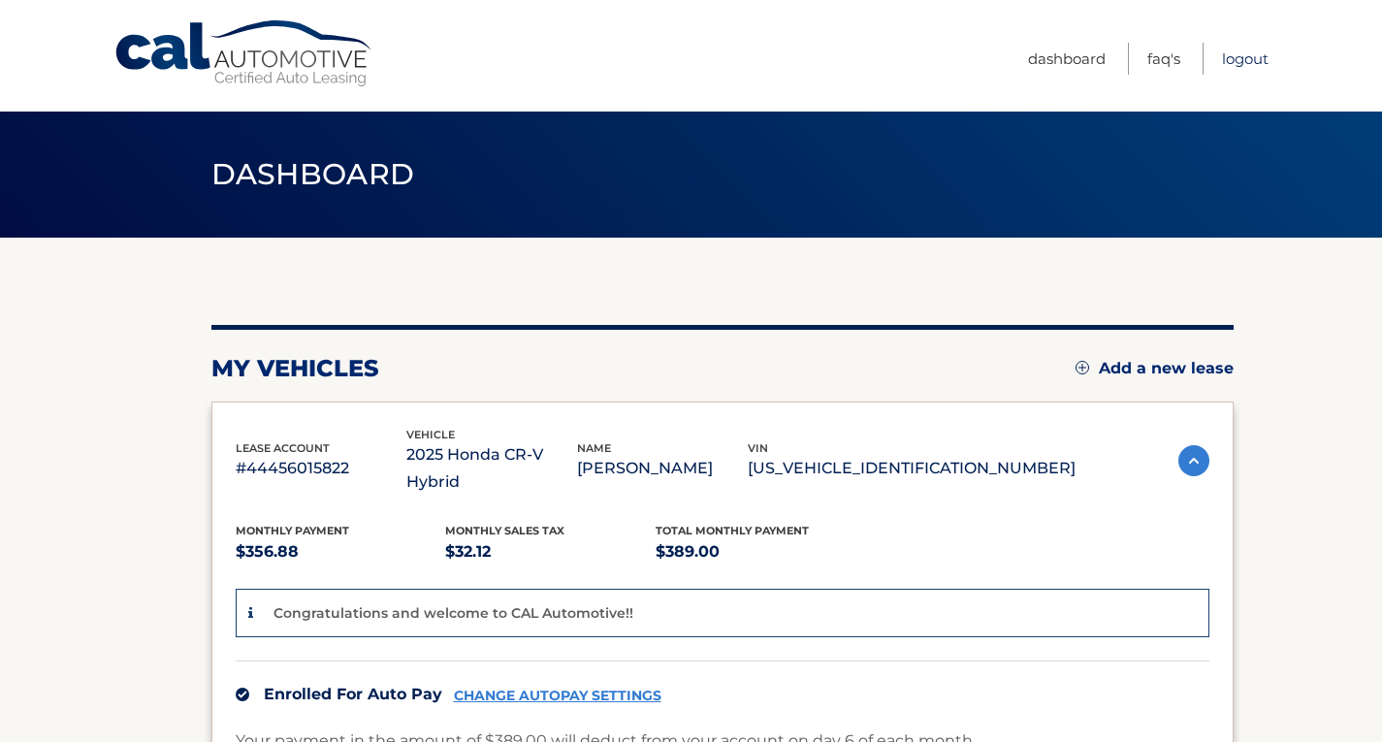
click at [1244, 64] on link "Logout" at bounding box center [1245, 59] width 47 height 32
